Goal: Information Seeking & Learning: Learn about a topic

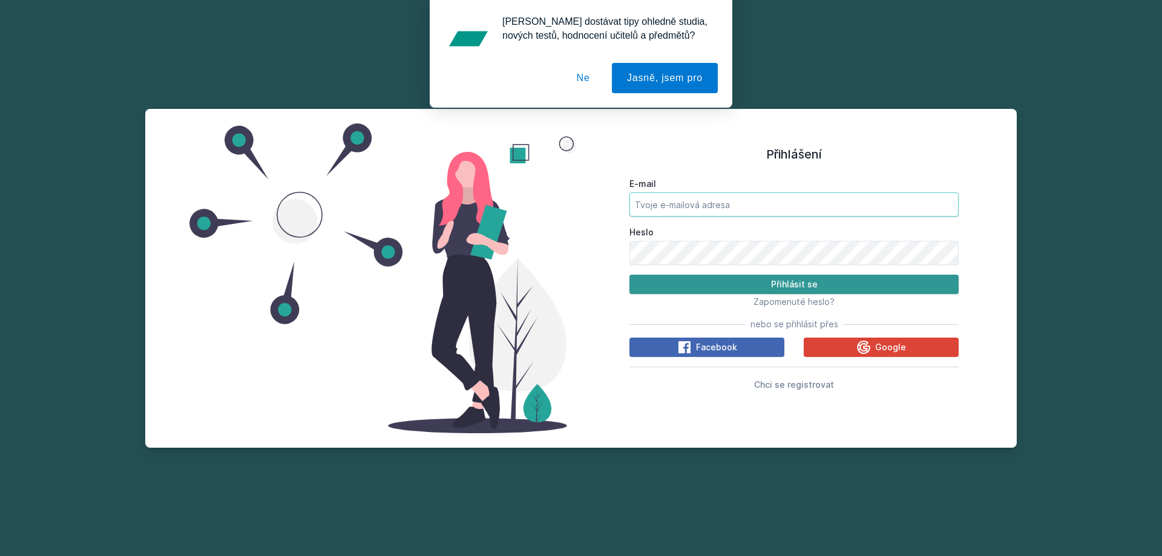
type input "[PERSON_NAME][EMAIL_ADDRESS][DOMAIN_NAME]"
click at [760, 281] on button "Přihlásit se" at bounding box center [793, 284] width 329 height 19
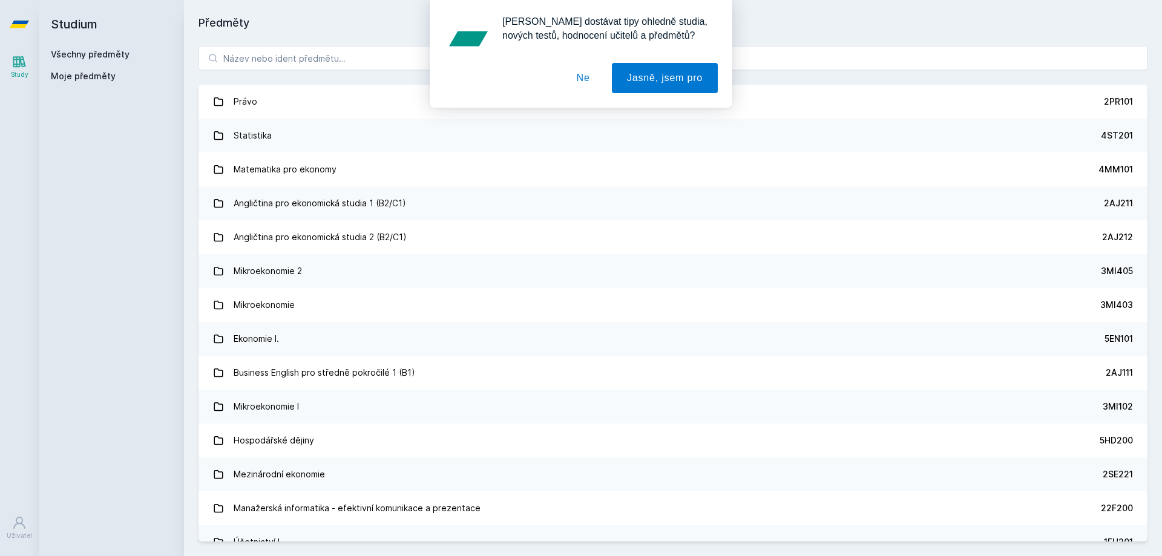
click at [585, 82] on button "Ne" at bounding box center [584, 78] width 44 height 30
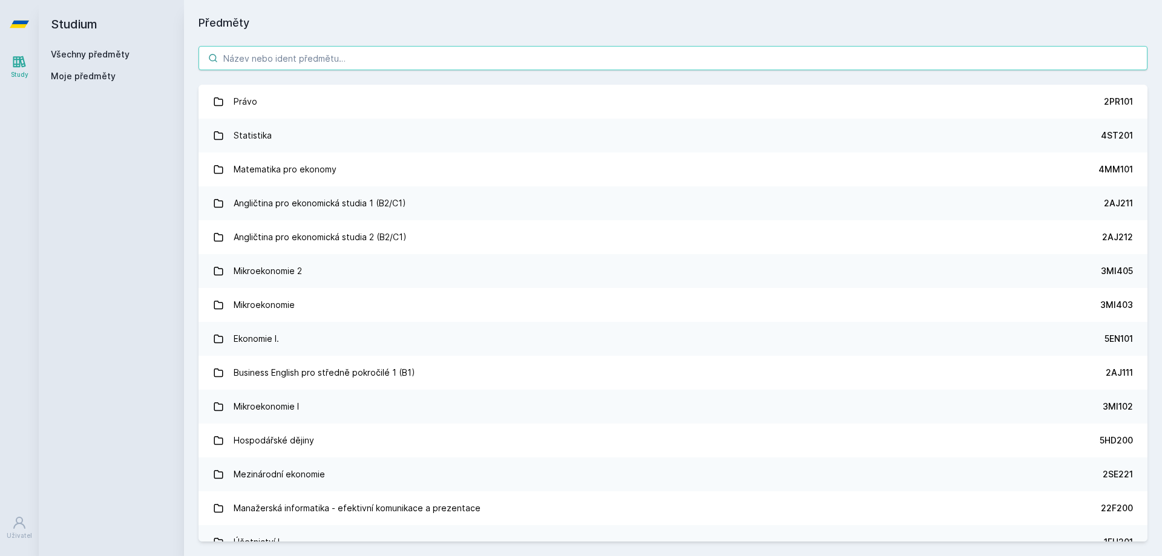
click at [547, 53] on input "search" at bounding box center [673, 58] width 949 height 24
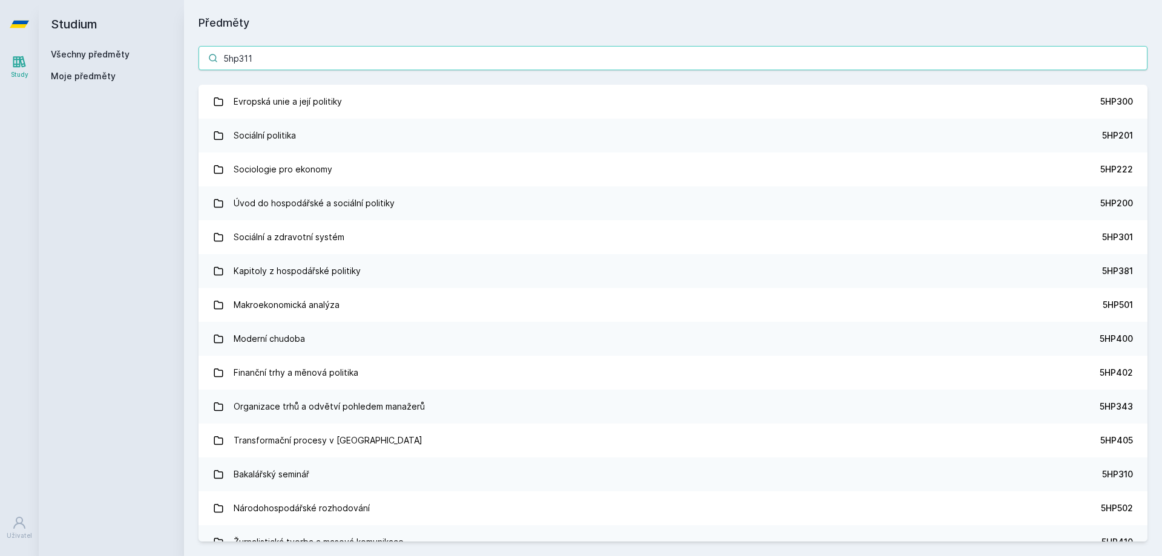
type input "5hp311"
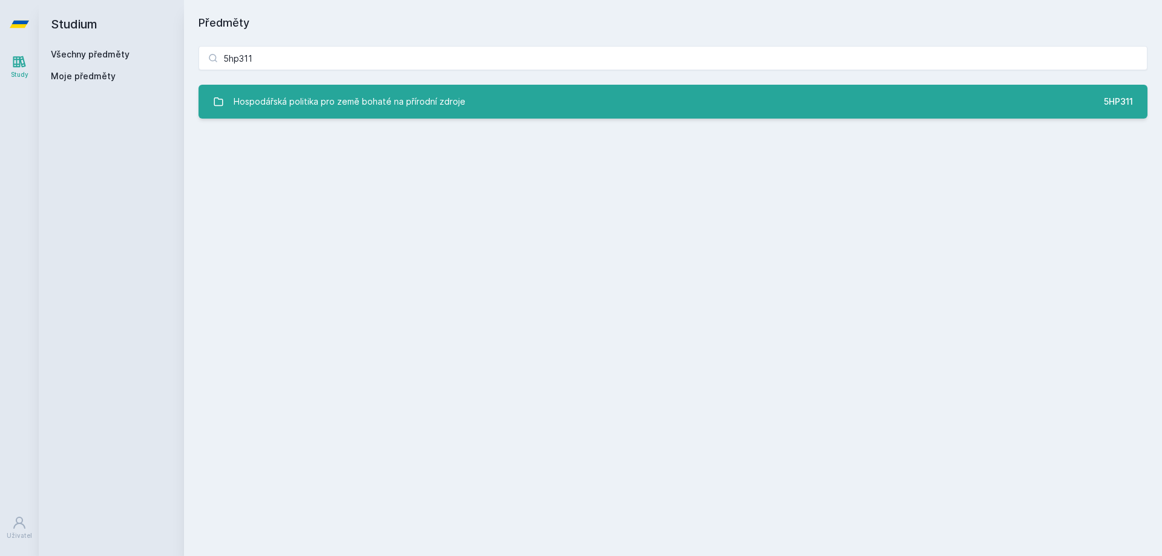
click at [473, 105] on link "Hospodářská politika pro země bohaté na přírodní zdroje 5HP311" at bounding box center [673, 102] width 949 height 34
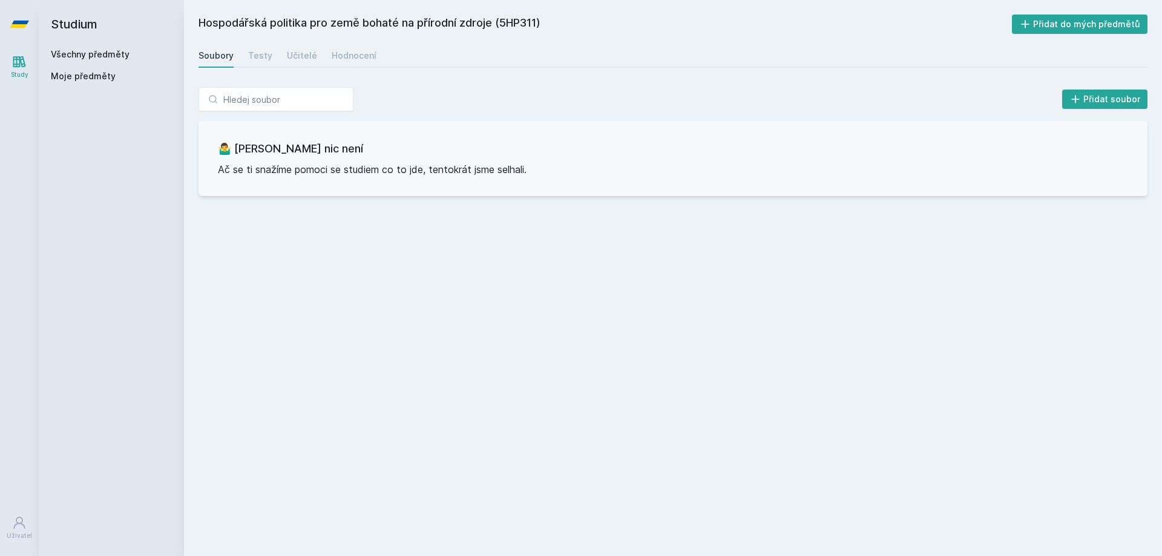
click at [238, 54] on div "Soubory Testy Učitelé Hodnocení" at bounding box center [673, 56] width 949 height 24
click at [253, 54] on div "Testy" at bounding box center [260, 56] width 24 height 12
click at [290, 54] on div "Učitelé" at bounding box center [302, 56] width 30 height 12
click at [352, 54] on div "Hodnocení" at bounding box center [354, 56] width 45 height 12
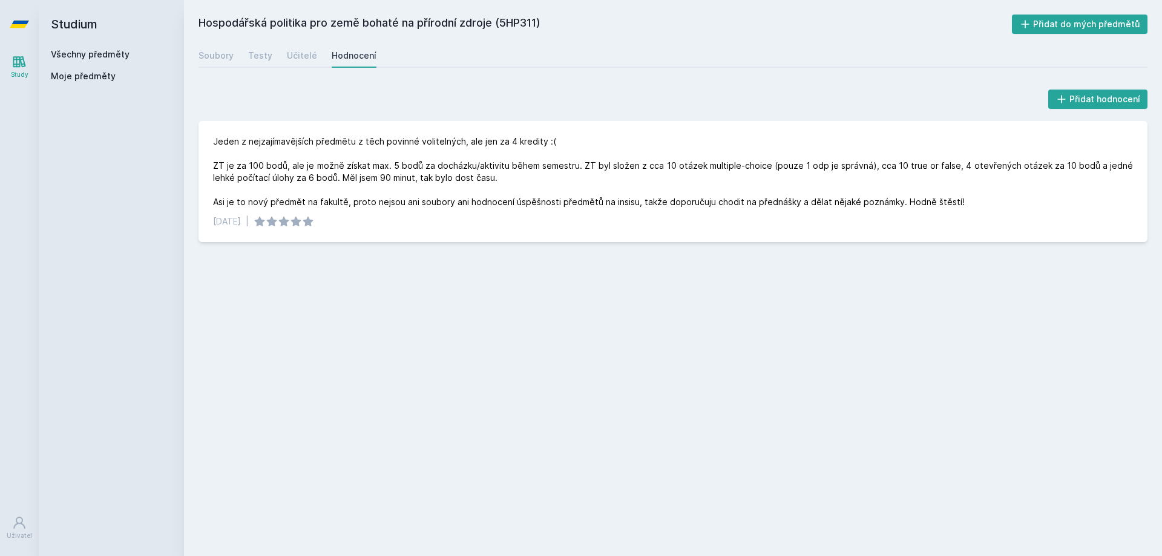
click at [91, 51] on link "Všechny předměty" at bounding box center [90, 54] width 79 height 10
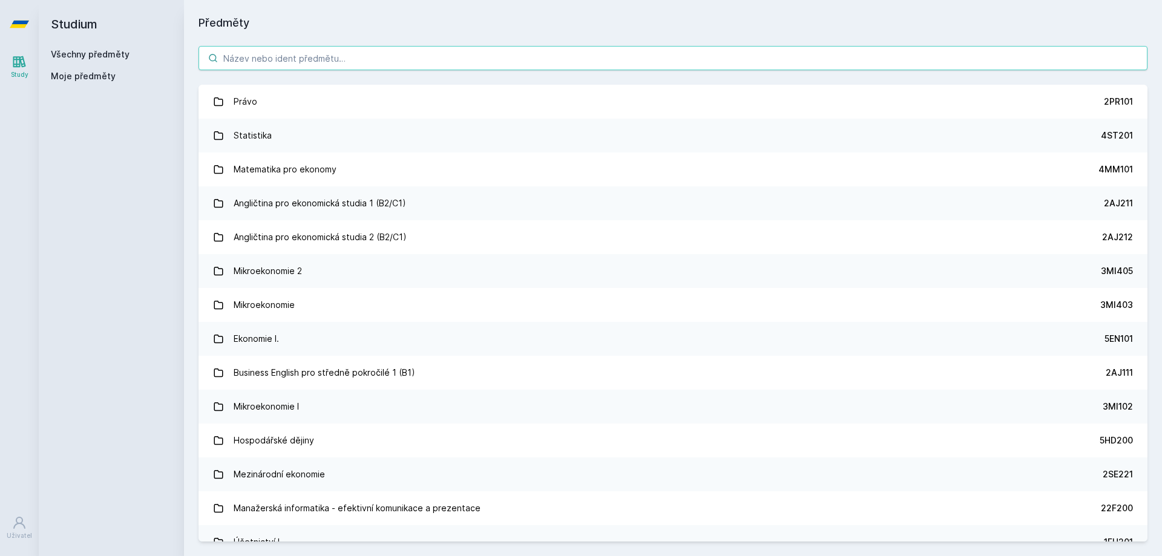
click at [374, 52] on input "search" at bounding box center [673, 58] width 949 height 24
paste input "5HD213"
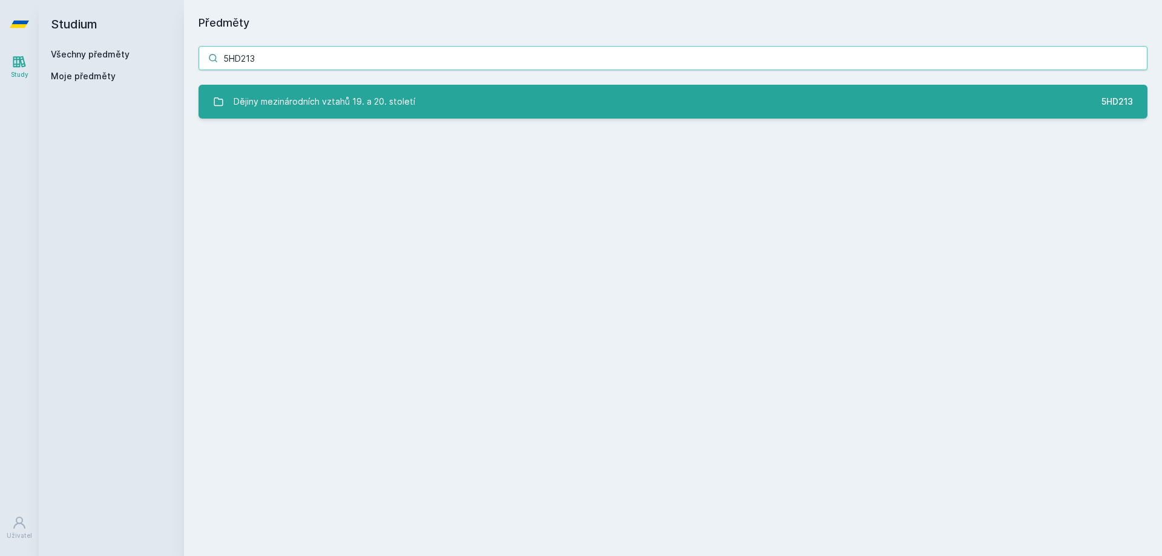
type input "5HD213"
click at [374, 97] on div "Dějiny mezinárodních vztahů 19. a 20. století" at bounding box center [325, 102] width 182 height 24
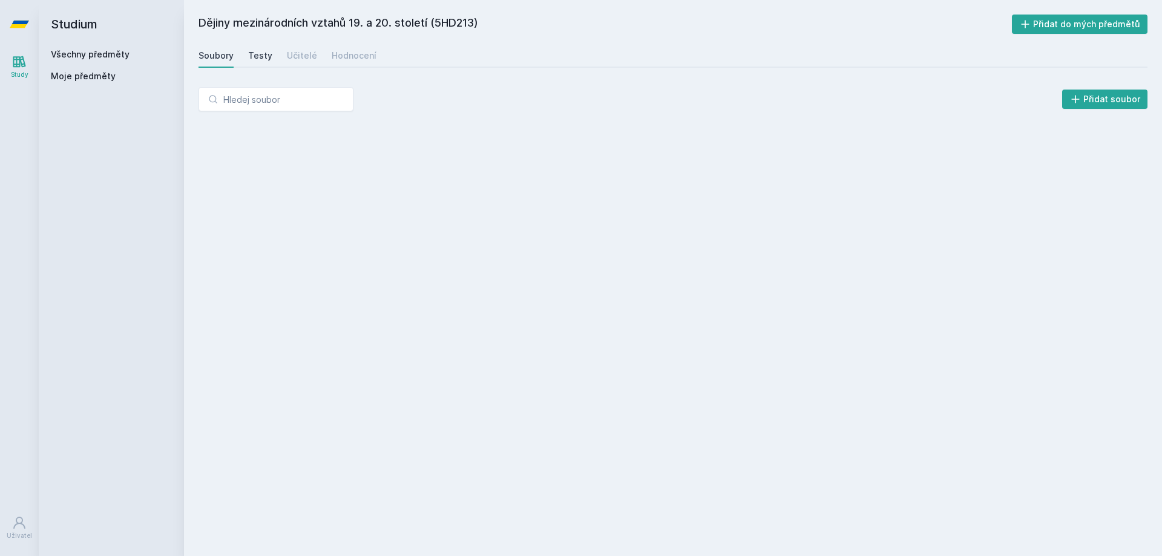
click at [264, 55] on div "Testy" at bounding box center [260, 56] width 24 height 12
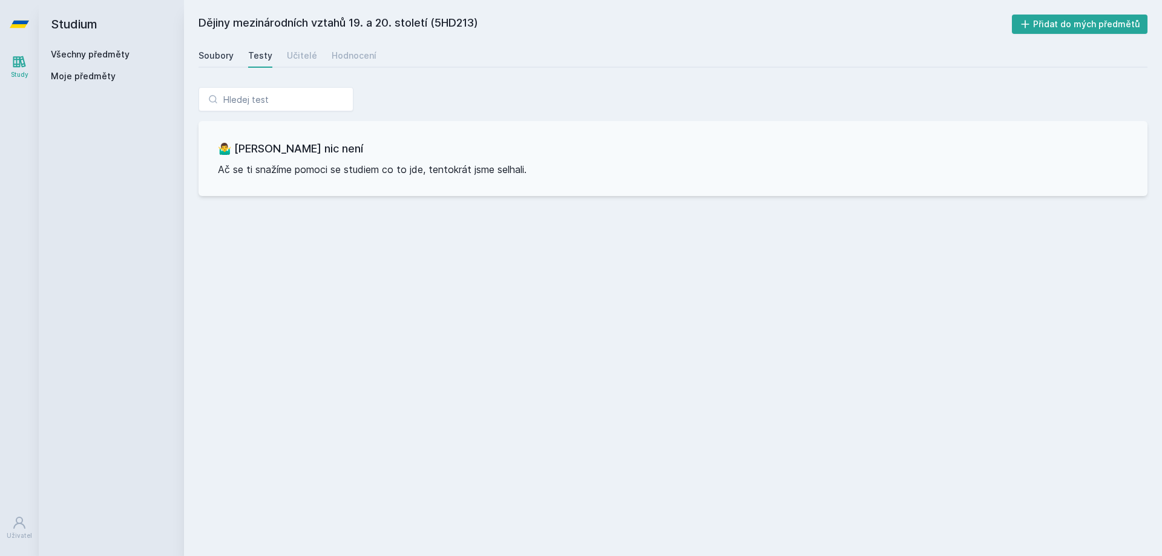
click at [228, 46] on link "Soubory" at bounding box center [216, 56] width 35 height 24
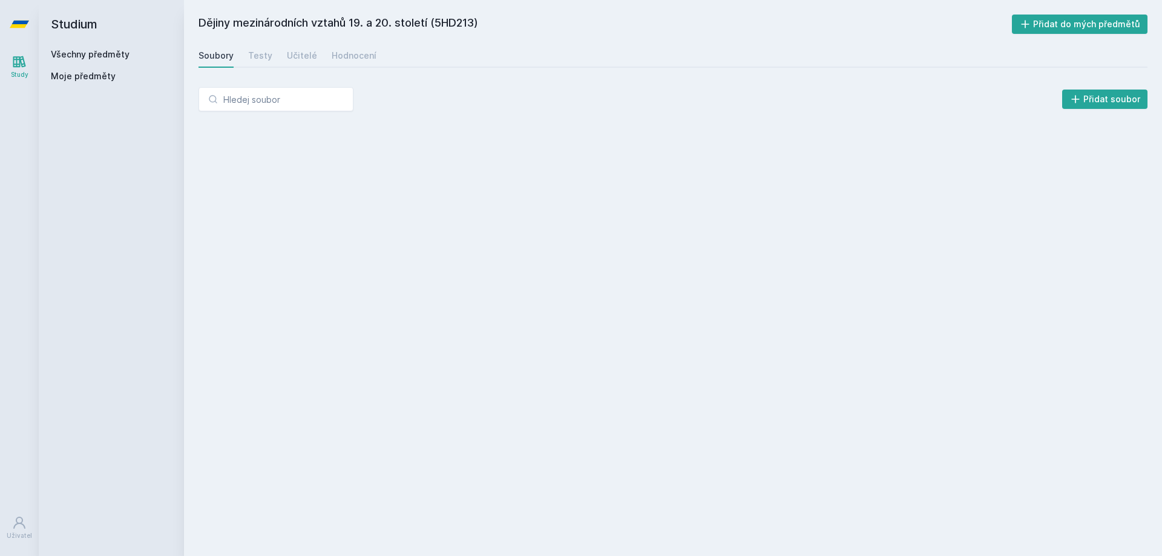
click at [215, 52] on div "Soubory" at bounding box center [216, 56] width 35 height 12
click at [303, 43] on div "Dějiny mezinárodních vztahů 19. a 20. století (5HD213) Přidat do mých předmětů …" at bounding box center [673, 278] width 949 height 527
click at [303, 59] on div "Učitelé" at bounding box center [302, 56] width 30 height 12
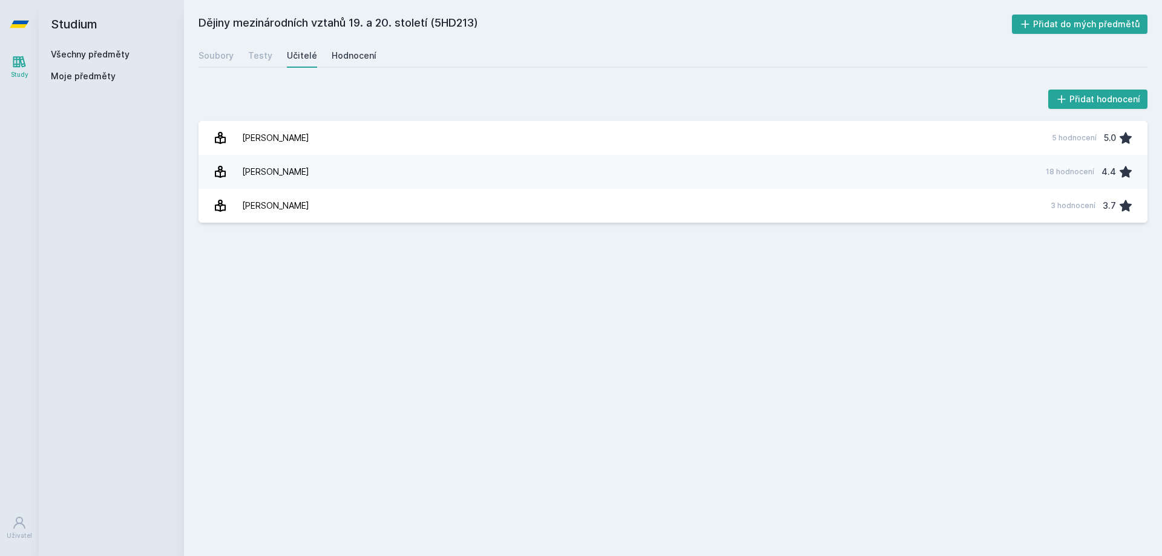
click at [367, 52] on div "Hodnocení" at bounding box center [354, 56] width 45 height 12
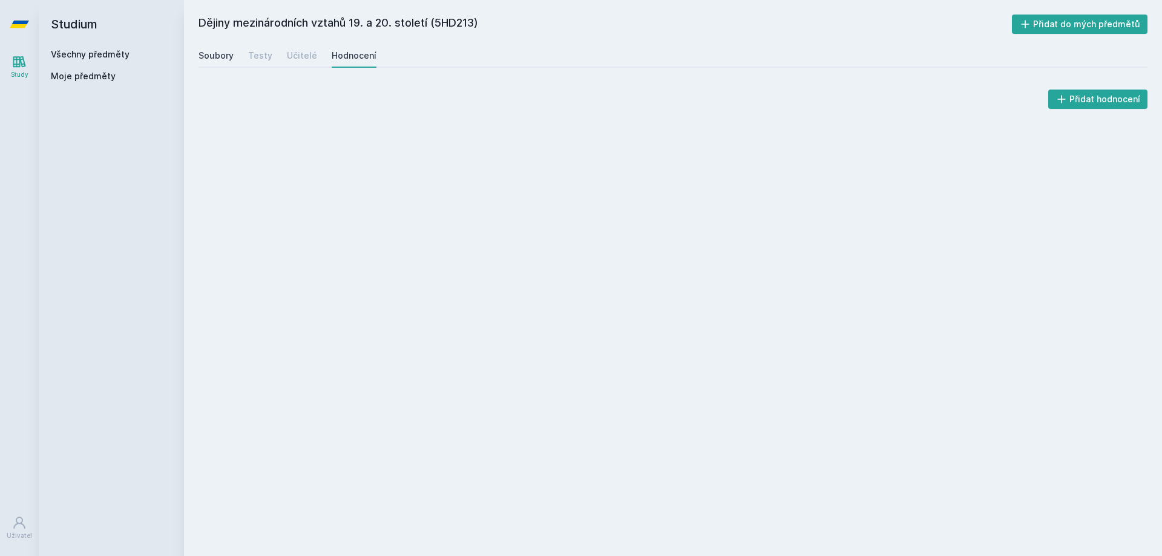
click at [222, 52] on div "Soubory" at bounding box center [216, 56] width 35 height 12
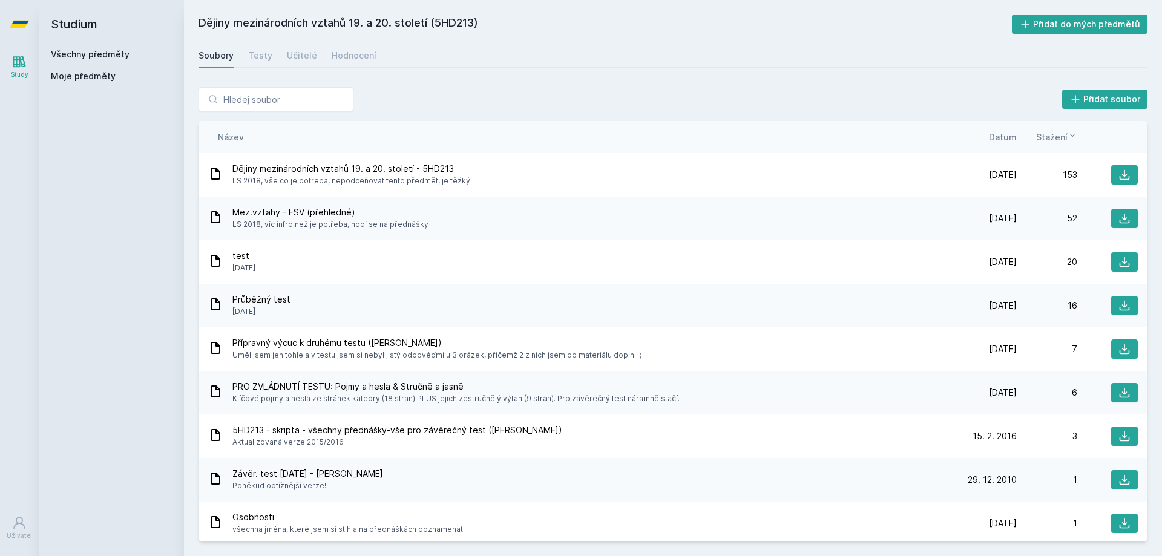
click at [80, 60] on div "Všechny předměty" at bounding box center [111, 54] width 121 height 12
click at [79, 56] on link "Všechny předměty" at bounding box center [90, 54] width 79 height 10
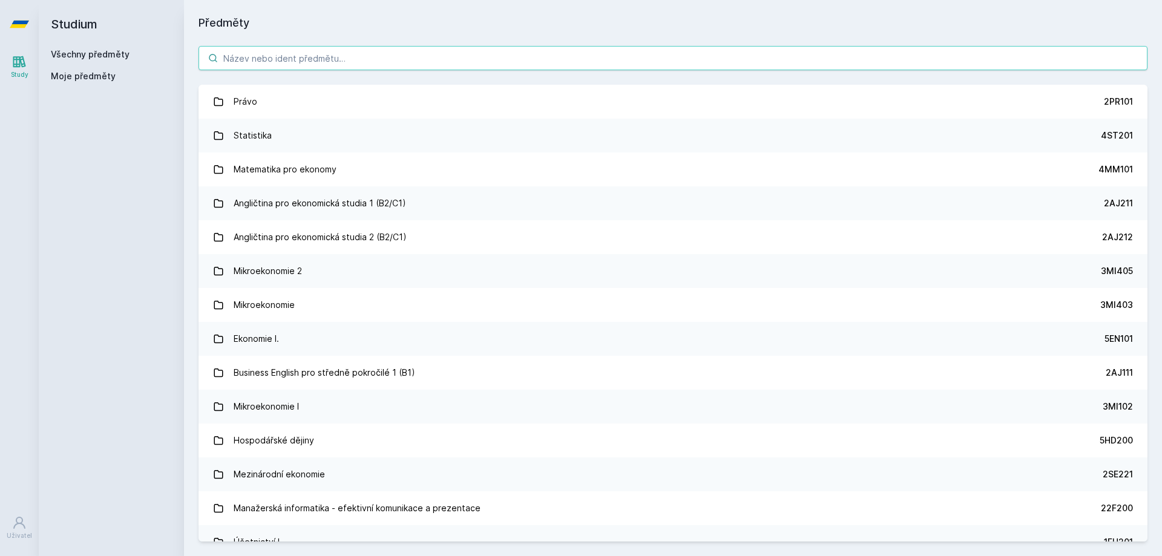
click at [301, 65] on input "search" at bounding box center [673, 58] width 949 height 24
paste input "5EN254"
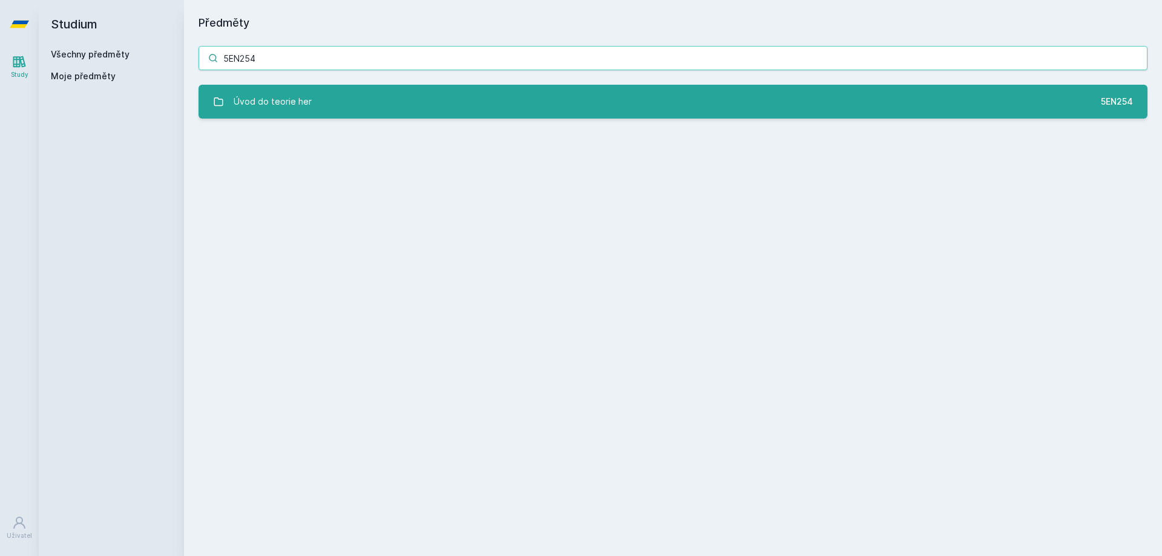
type input "5EN254"
click at [301, 94] on div "Úvod do teorie her" at bounding box center [273, 102] width 78 height 24
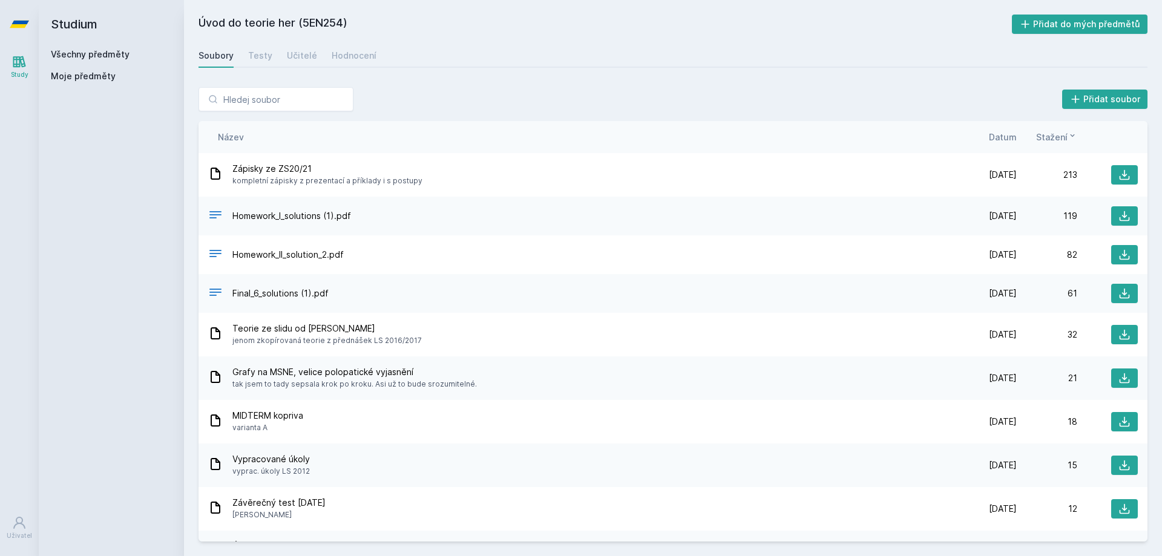
click at [876, 58] on div "Soubory Testy Učitelé Hodnocení" at bounding box center [673, 56] width 949 height 24
drag, startPoint x: 876, startPoint y: 58, endPoint x: 754, endPoint y: 36, distance: 124.2
click at [754, 36] on div "Úvod do teorie her (5EN254) Přidat do mých předmětů [GEOGRAPHIC_DATA] Testy Uči…" at bounding box center [673, 278] width 949 height 527
